Goal: Task Accomplishment & Management: Use online tool/utility

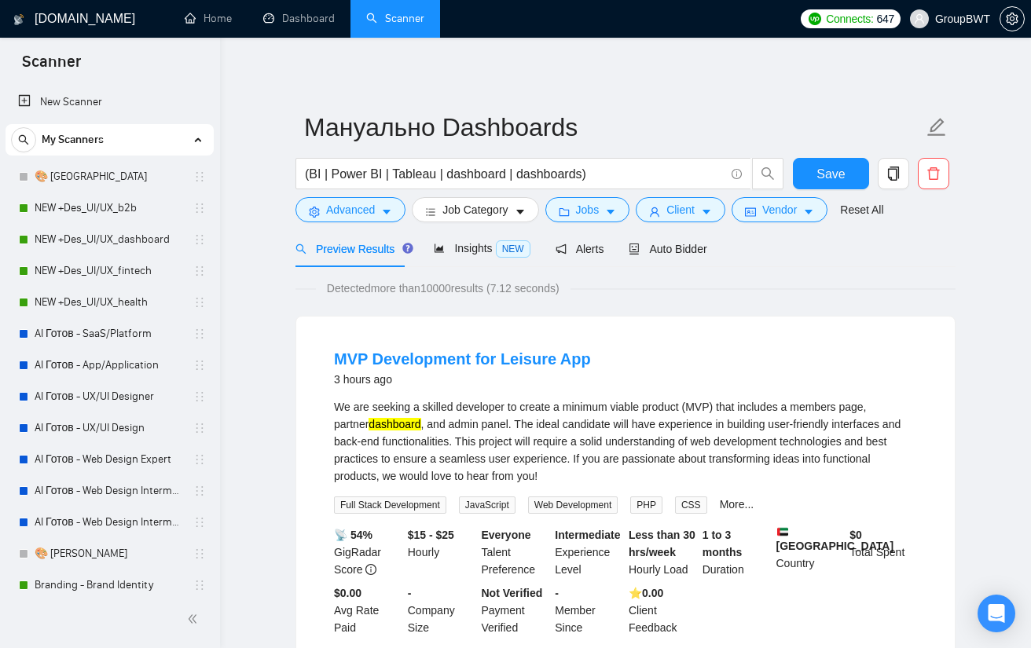
scroll to position [471, 0]
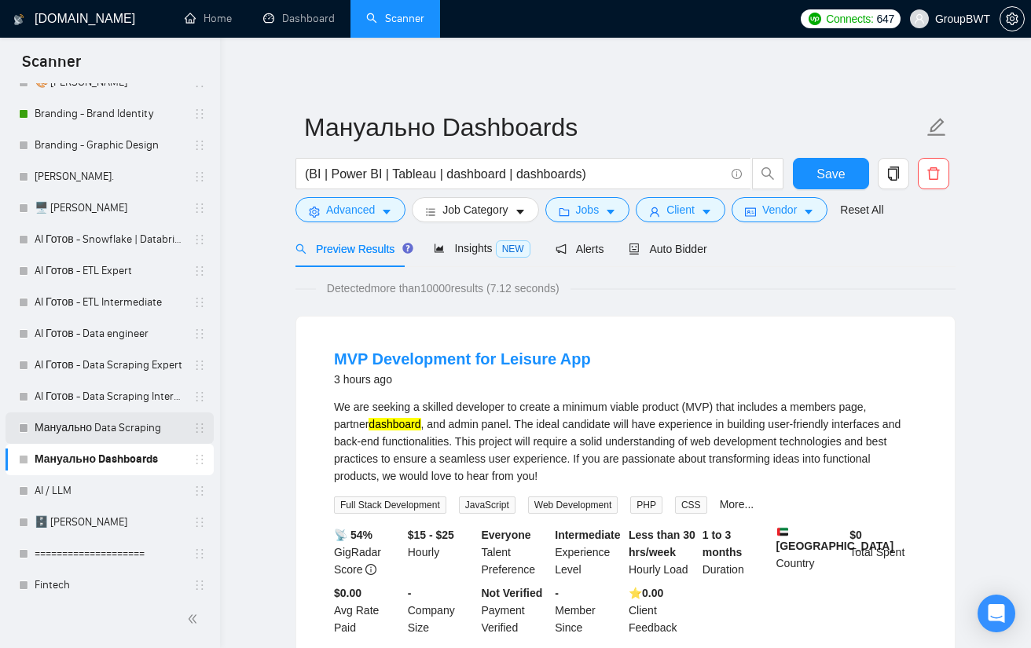
click at [104, 428] on link "Мануально Data Scraping" at bounding box center [109, 428] width 149 height 31
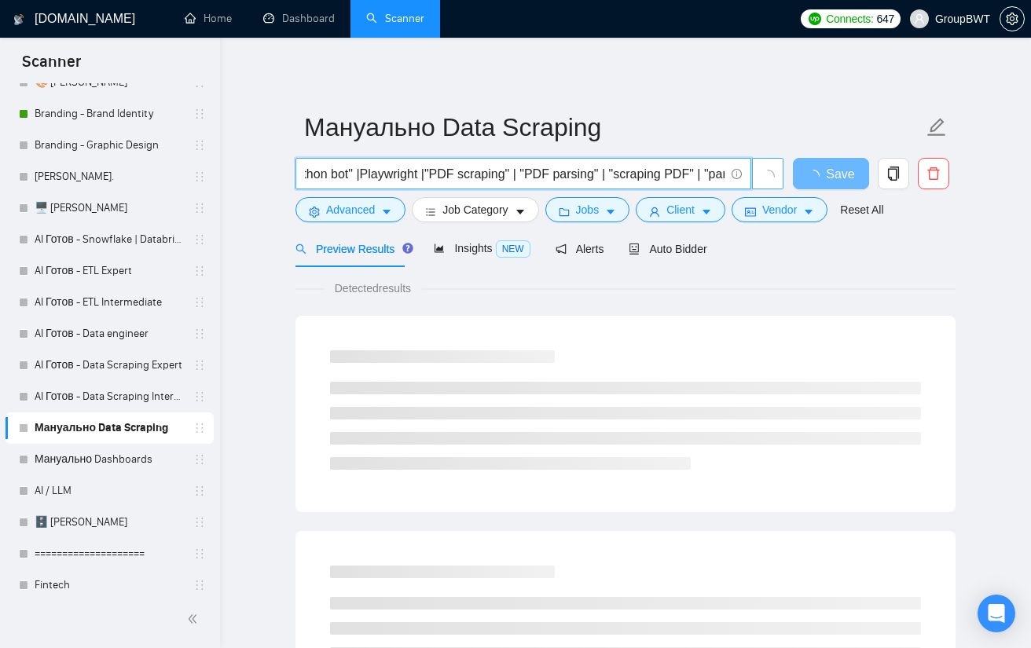
scroll to position [0, 1301]
drag, startPoint x: 629, startPoint y: 176, endPoint x: 735, endPoint y: 174, distance: 106.1
click at [735, 174] on span "(scrap*)) | (crawl*)) | (extract*)) | (monitor*)) | (collect*)) | (pars*)) | (g…" at bounding box center [523, 173] width 456 height 31
click at [691, 175] on input "(scrap*)) | (crawl*)) | (extract*)) | (monitor*)) | (collect*)) | (pars*)) | (g…" at bounding box center [515, 174] width 420 height 20
click at [715, 174] on input "(scrap*)) | (crawl*)) | (extract*)) | (monitor*)) | (collect*)) | (pars*)) | (g…" at bounding box center [515, 174] width 420 height 20
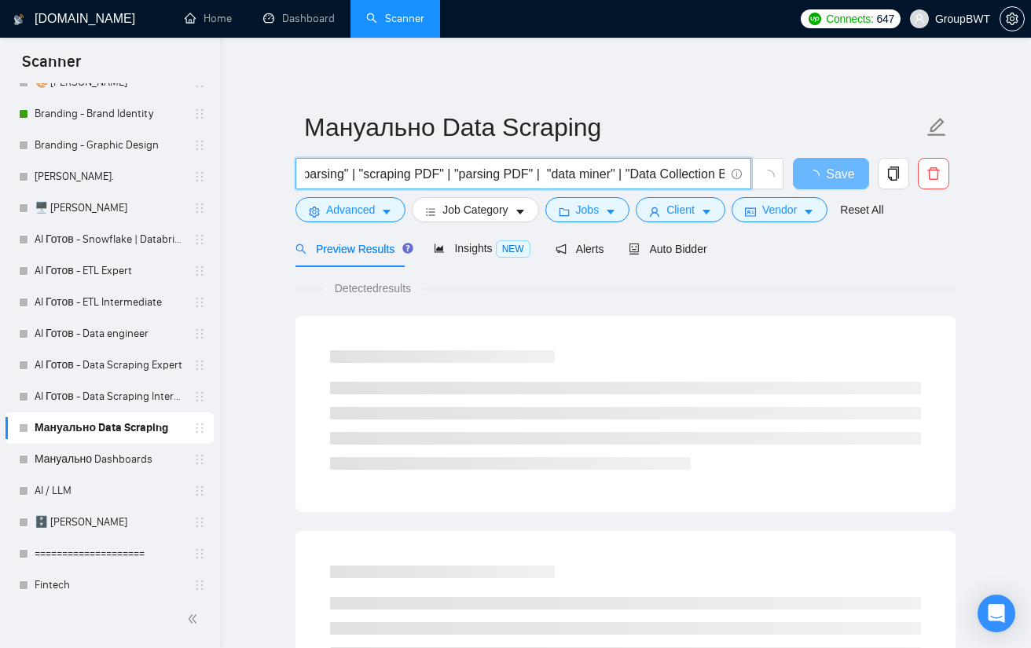
click at [723, 171] on input "(scrap*)) | (crawl*)) | (extract*)) | (monitor*)) | (collect*)) | (pars*)) | (g…" at bounding box center [515, 174] width 420 height 20
click at [718, 173] on input "(scrap*)) | (crawl*)) | (extract*)) | (monitor*)) | (collect*)) | (pars*)) | (g…" at bounding box center [515, 174] width 420 height 20
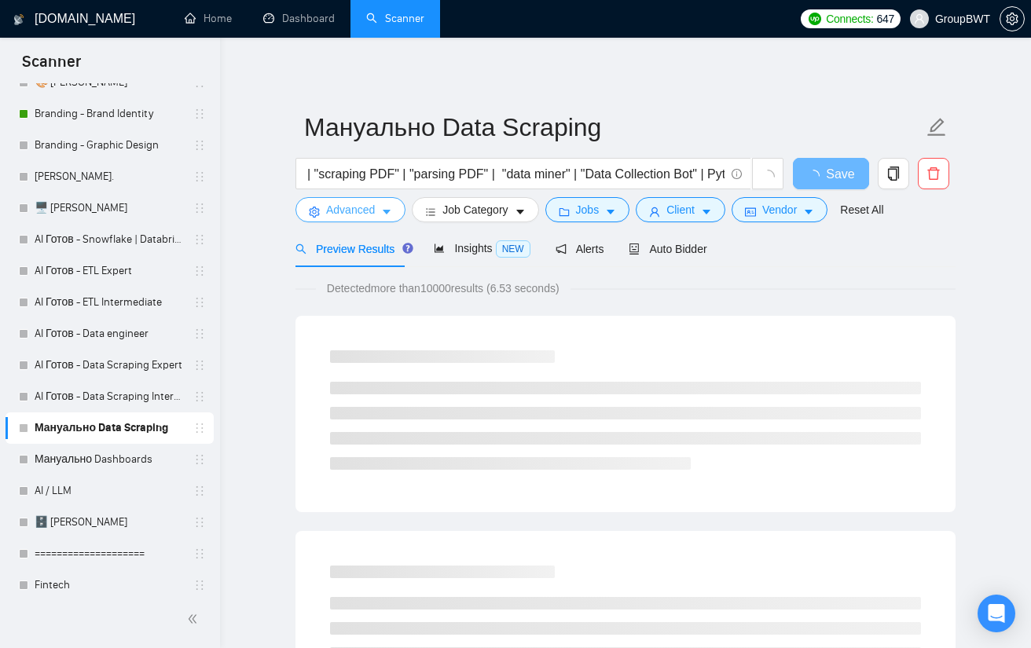
scroll to position [0, 0]
click at [383, 208] on icon "caret-down" at bounding box center [386, 212] width 11 height 11
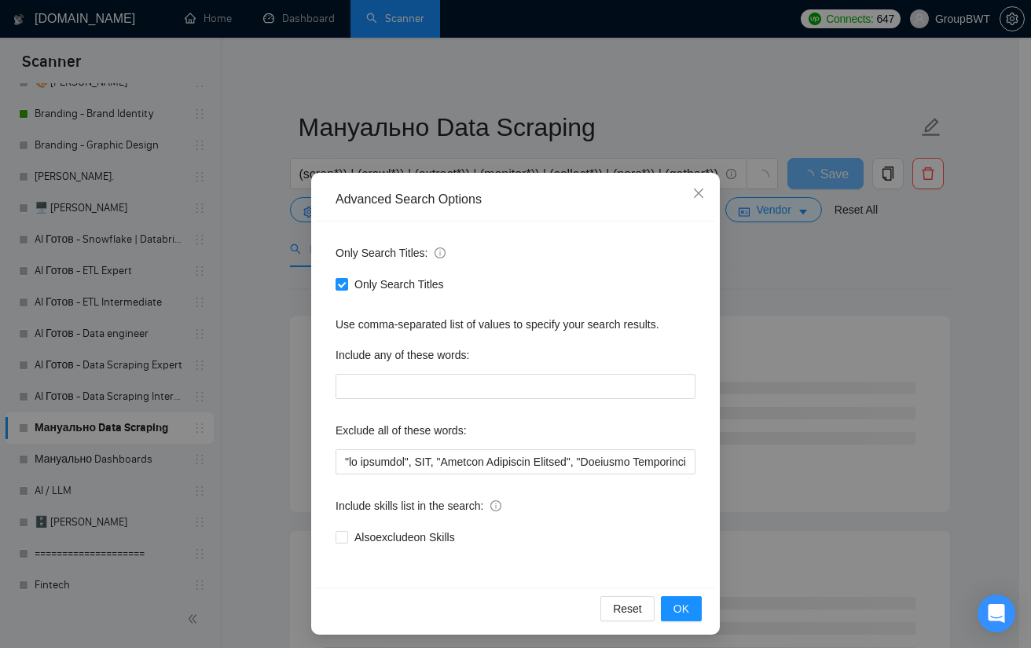
click at [921, 266] on div "Advanced Search Options Only Search Titles: Only Search Titles Use comma-separa…" at bounding box center [515, 324] width 1031 height 648
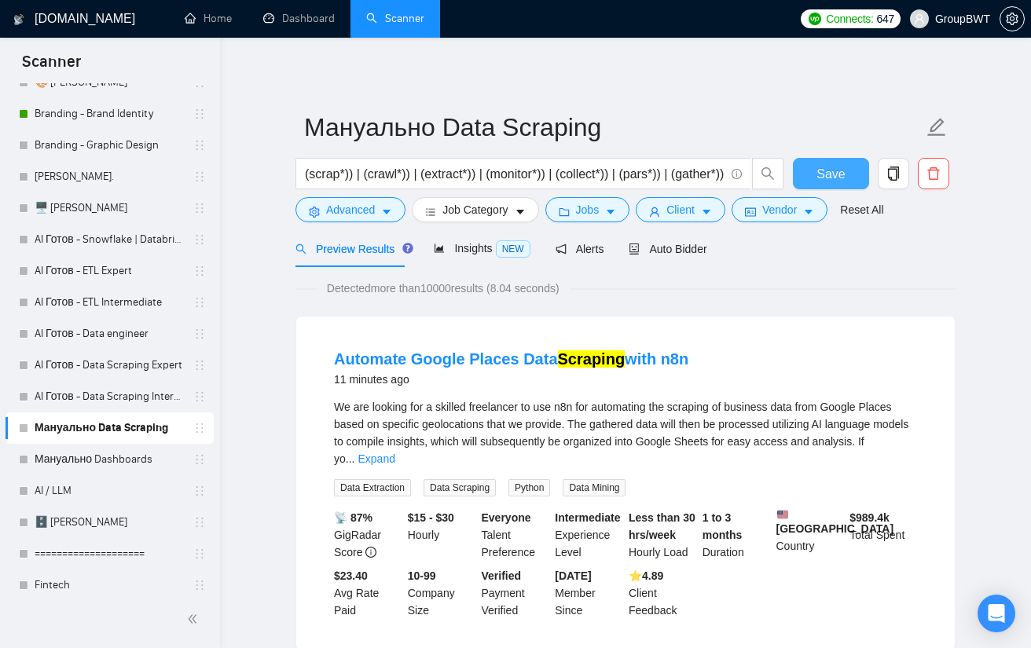
click at [824, 167] on span "Save" at bounding box center [830, 174] width 28 height 20
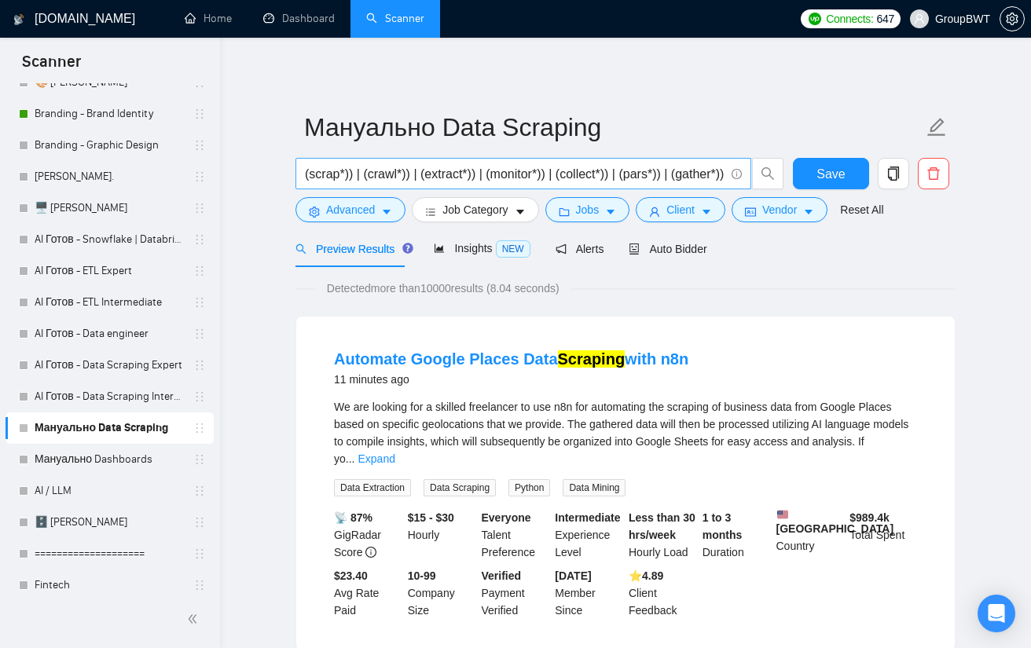
click at [695, 178] on input "(scrap*)) | (crawl*)) | (extract*)) | (monitor*)) | (collect*)) | (pars*)) | (g…" at bounding box center [515, 174] width 420 height 20
drag, startPoint x: 669, startPoint y: 177, endPoint x: 955, endPoint y: 241, distance: 293.2
click at [717, 172] on input "(scrap*)) | (crawl*)) | (extract*)) | (monitor*)) | (collect*)) | (pars*)) | (g…" at bounding box center [515, 174] width 420 height 20
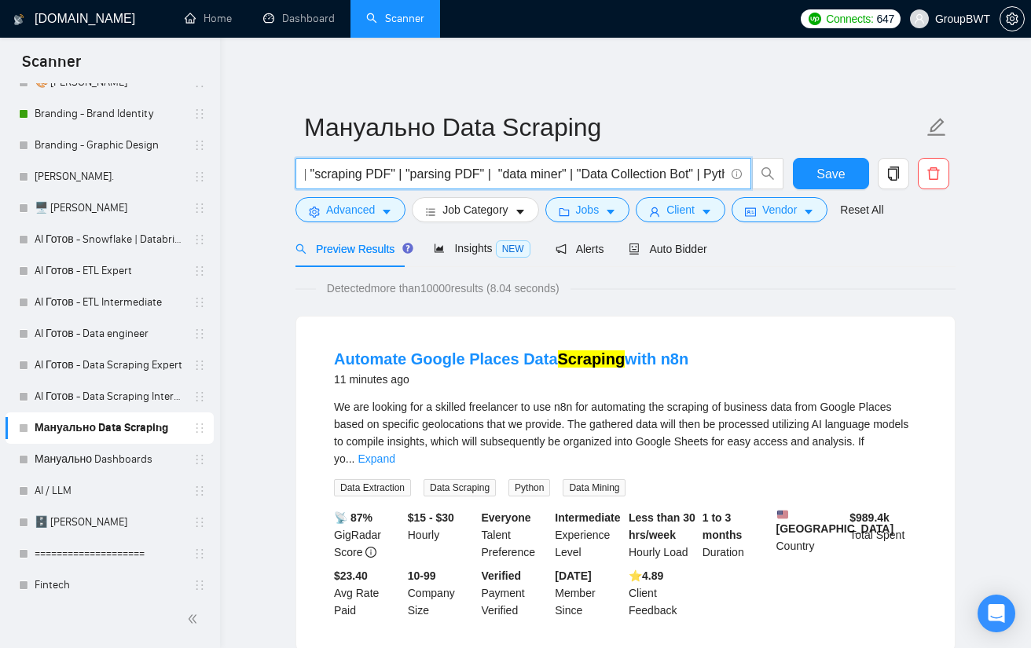
click at [718, 172] on input "(scrap*)) | (crawl*)) | (extract*)) | (monitor*)) | (collect*)) | (pars*)) | (g…" at bounding box center [515, 174] width 420 height 20
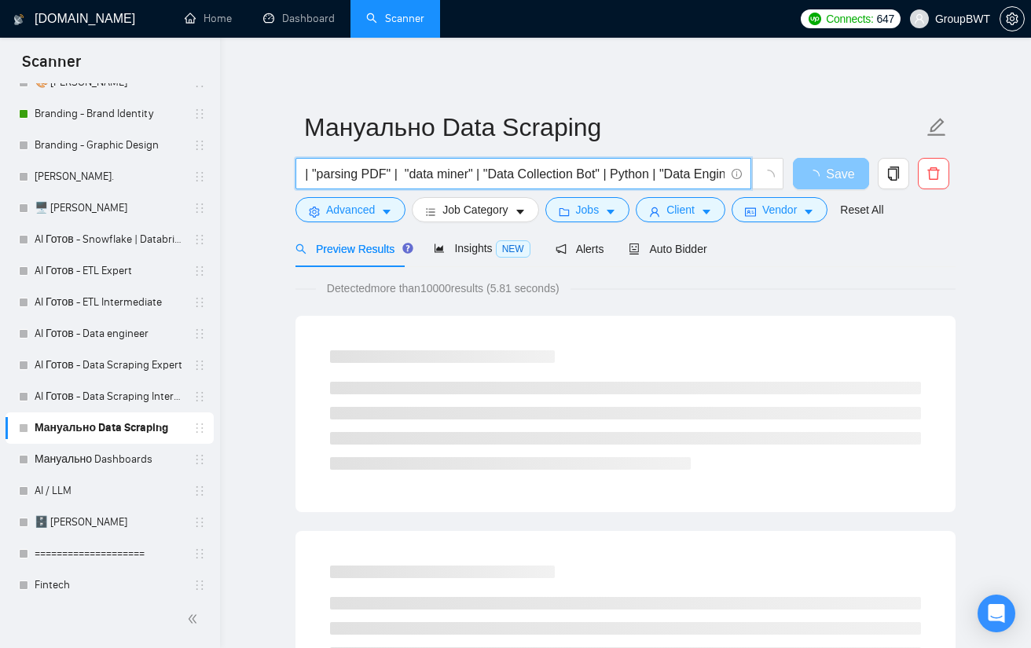
scroll to position [0, 1447]
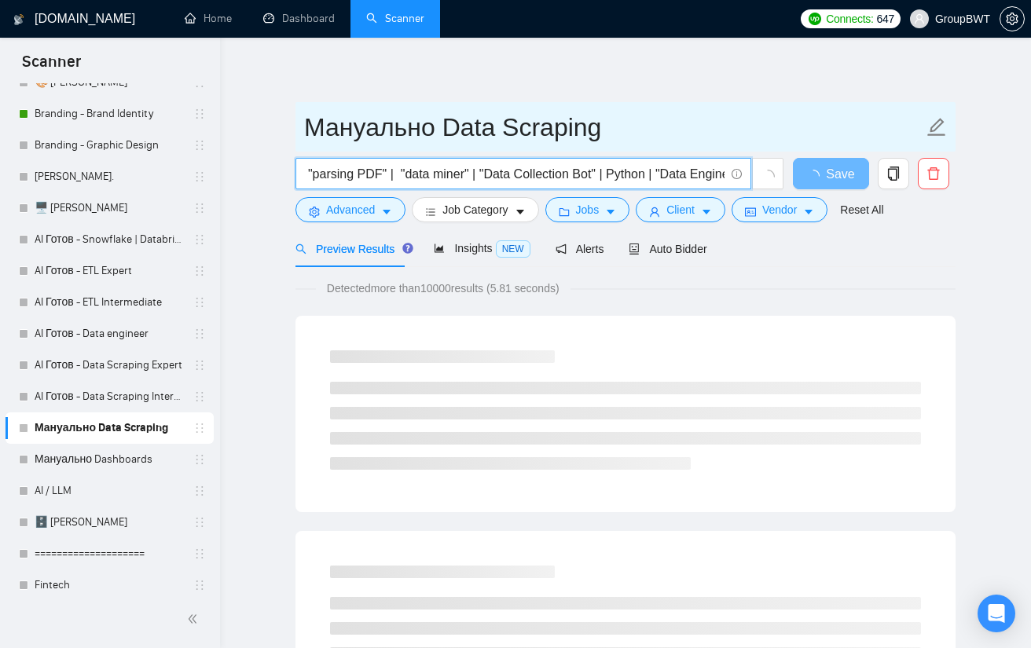
drag, startPoint x: 698, startPoint y: 174, endPoint x: 792, endPoint y: 138, distance: 101.3
click at [787, 139] on form "Мануально Data Scraping (scrap*)) | (crawl*)) | (extract*)) | (monitor*)) | (co…" at bounding box center [625, 166] width 660 height 128
type input "(scrap*)) | (crawl*)) | (extract*)) | (monitor*)) | (collect*)) | (pars*)) | (g…"
click at [798, 125] on input "Мануально Data Scraping" at bounding box center [613, 127] width 619 height 39
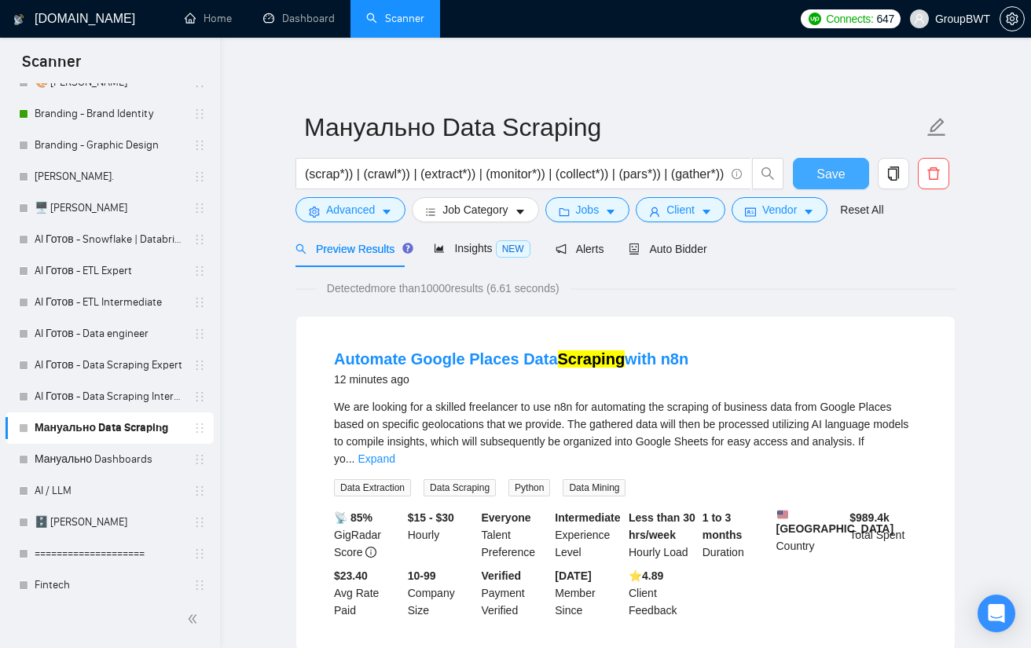
click at [823, 167] on span "Save" at bounding box center [830, 174] width 28 height 20
